Goal: Information Seeking & Learning: Learn about a topic

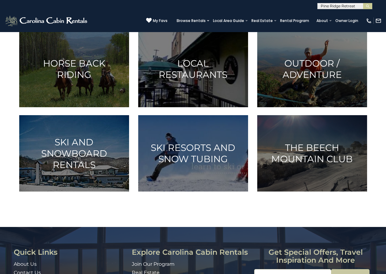
click at [68, 26] on div "[PHONE_NUMBER] My Favs Browse Rentals Local Area Guide Activities & Attractions…" at bounding box center [193, 20] width 386 height 23
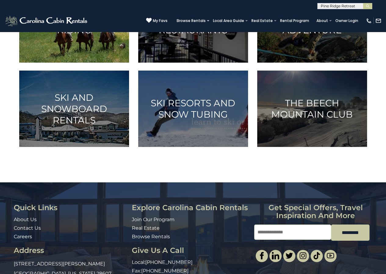
scroll to position [290, 0]
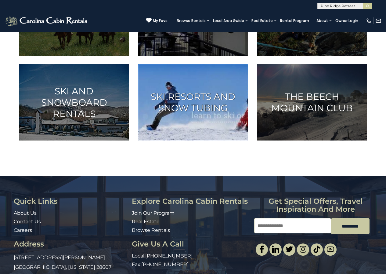
click at [171, 114] on h3 "Ski Resorts and Snow Tubing" at bounding box center [193, 102] width 95 height 23
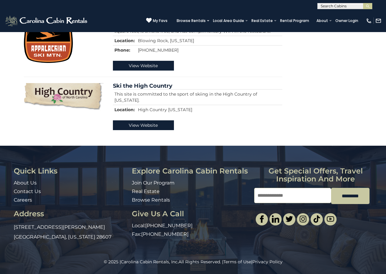
scroll to position [500, 0]
click at [270, 273] on div "© 2025 | Carolina Cabin Rentals, Inc. All Rights Reserved. | Terms of Use | Pri…" at bounding box center [193, 266] width 386 height 15
click at [287, 223] on link at bounding box center [289, 219] width 12 height 12
